Goal: Obtain resource: Obtain resource

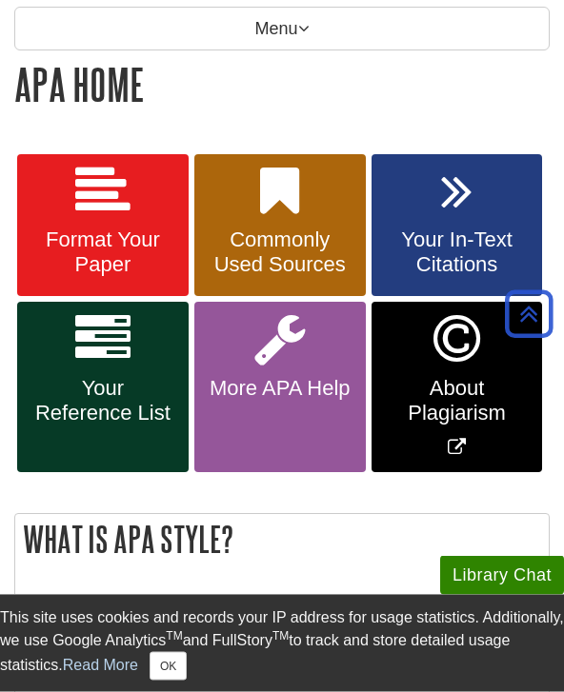
scroll to position [283, 0]
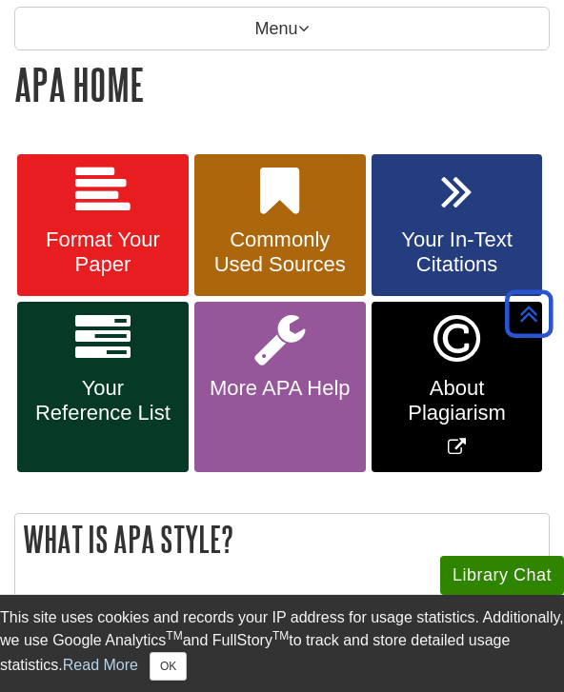
click at [79, 209] on icon at bounding box center [102, 191] width 55 height 55
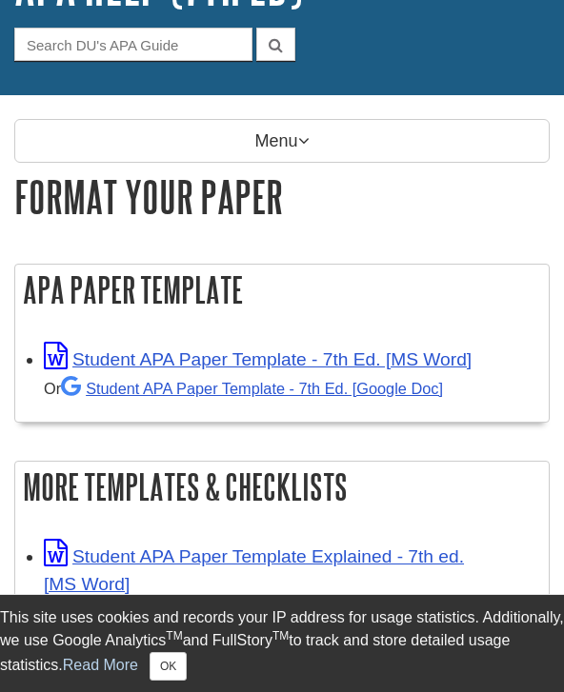
scroll to position [183, 0]
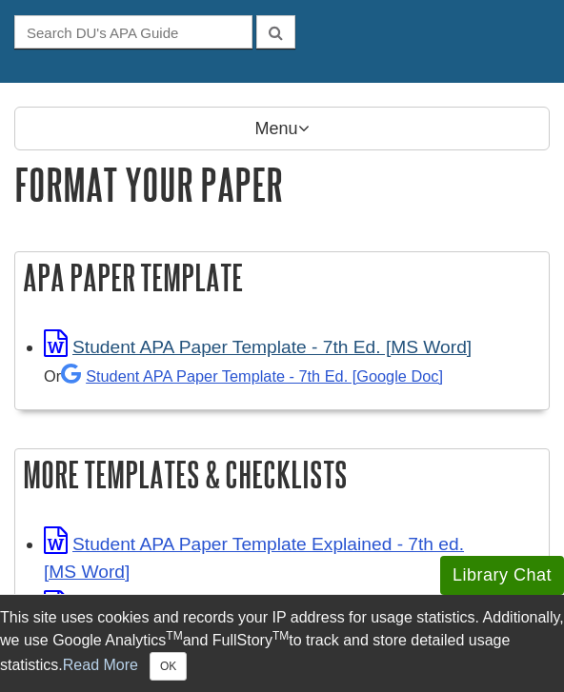
click at [135, 348] on link "Student APA Paper Template - 7th Ed. [MS Word]" at bounding box center [258, 347] width 428 height 20
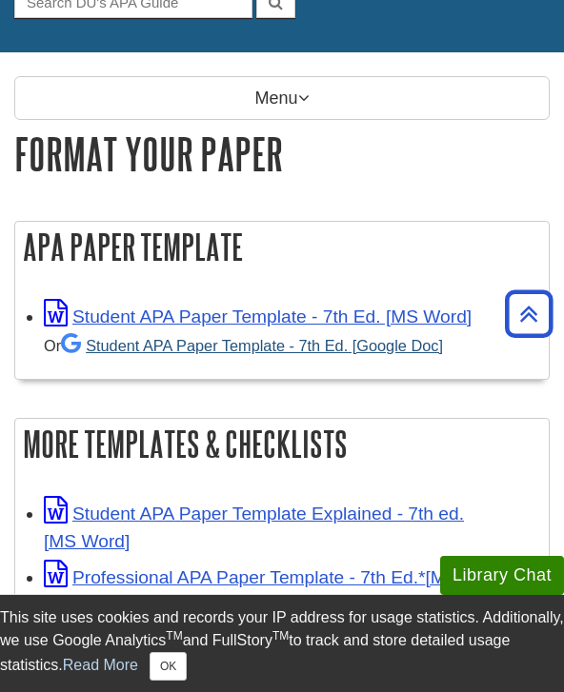
click at [418, 352] on link "Student APA Paper Template - 7th Ed. [Google Doc]" at bounding box center [252, 345] width 382 height 17
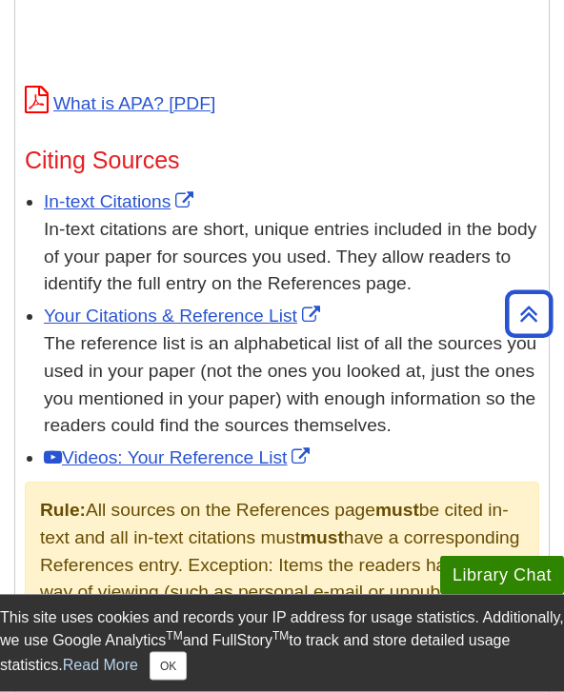
scroll to position [1104, 0]
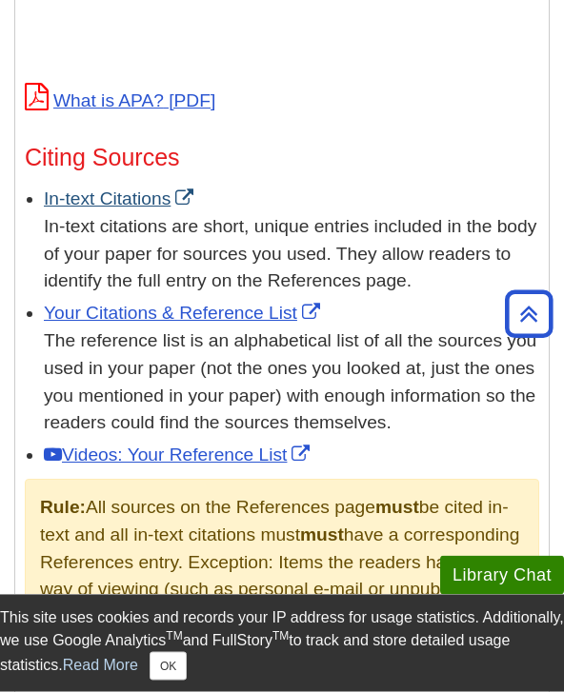
click at [118, 203] on link "In-text Citations" at bounding box center [121, 200] width 154 height 20
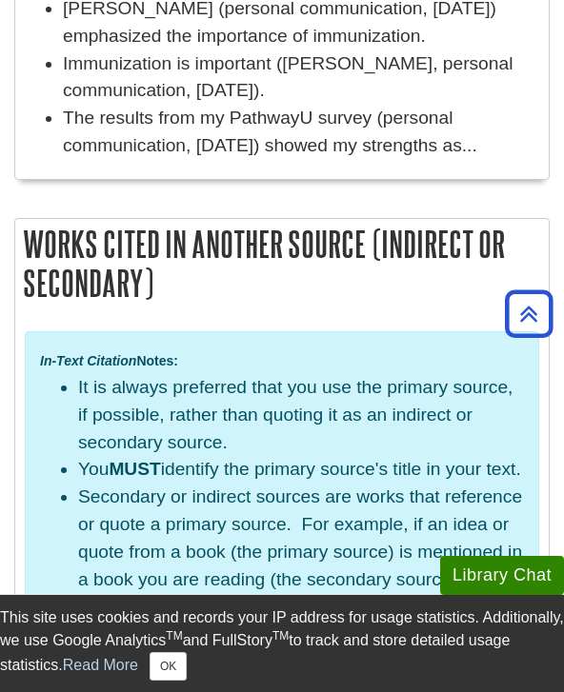
scroll to position [5934, 0]
